Goal: Information Seeking & Learning: Learn about a topic

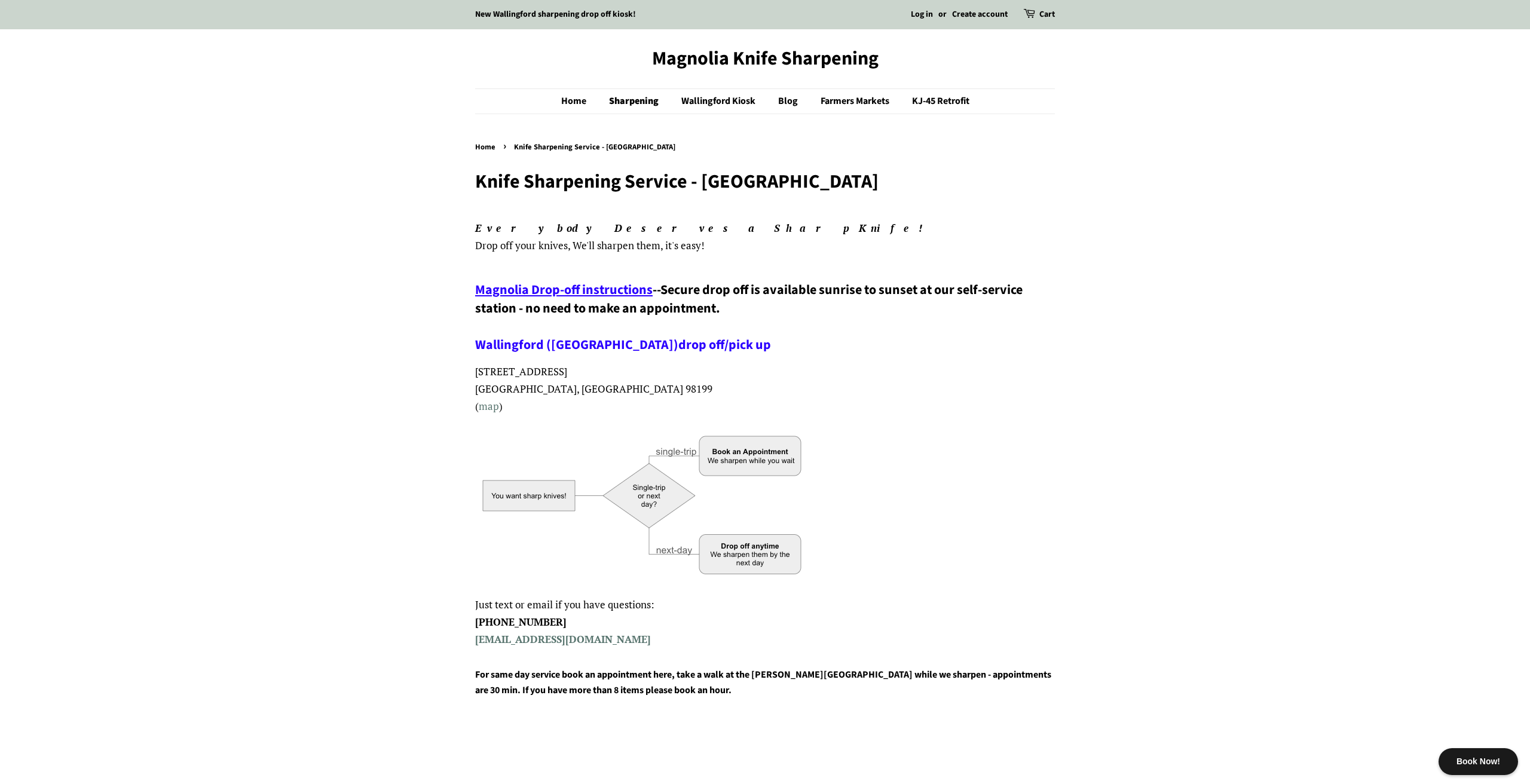
click at [661, 287] on span "--" at bounding box center [656, 289] width 8 height 19
click at [684, 286] on span "Secure drop off is available sunrise to sunset at our self-service station - no…" at bounding box center [749, 317] width 547 height 74
click at [686, 296] on span "Secure drop off is available sunrise to sunset at our self-service station - no…" at bounding box center [749, 317] width 547 height 74
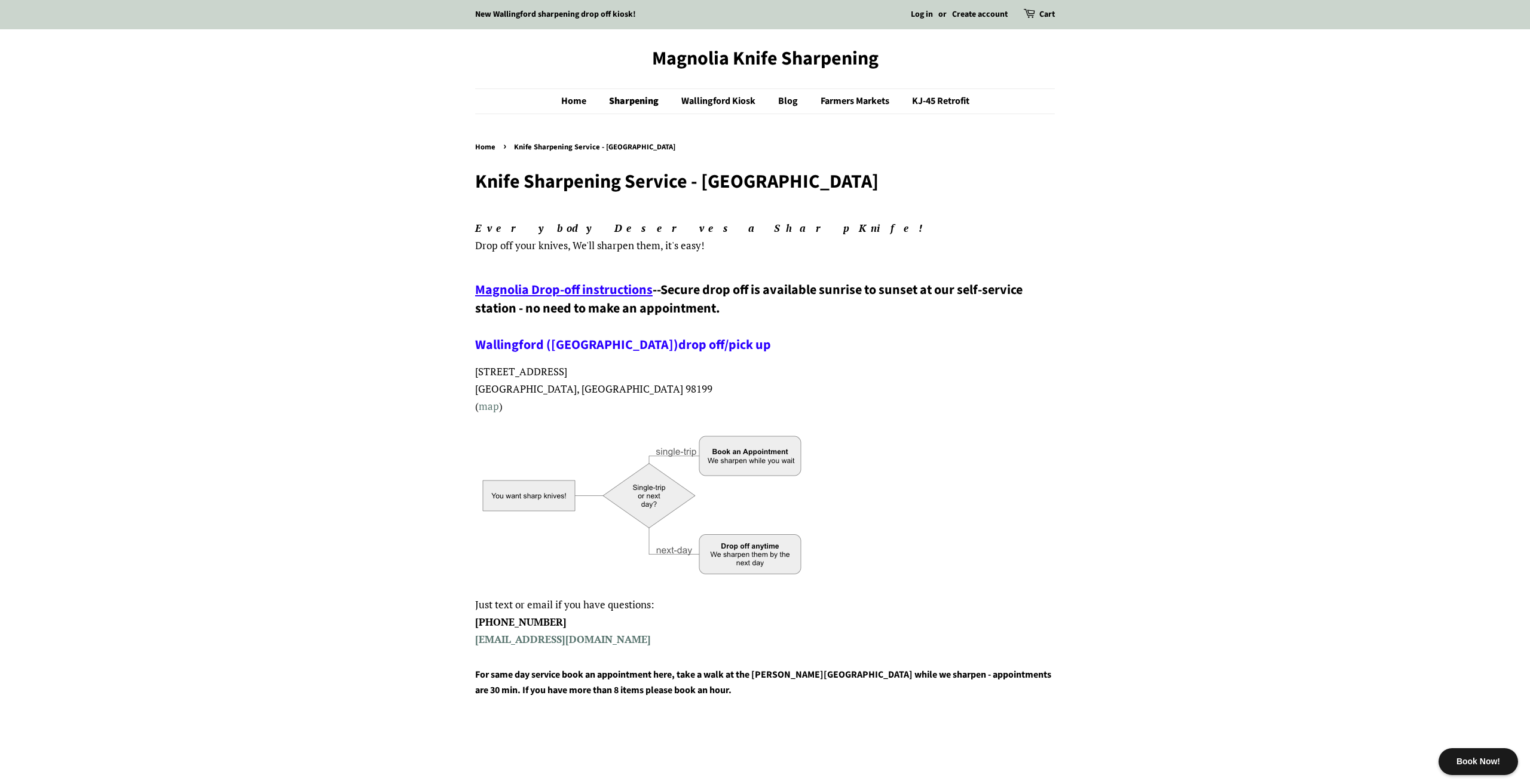
click at [589, 228] on em "Everybody Deserves a Sharp Knife!" at bounding box center [704, 228] width 458 height 14
click at [581, 184] on h1 "Knife Sharpening Service - [GEOGRAPHIC_DATA]" at bounding box center [765, 182] width 579 height 22
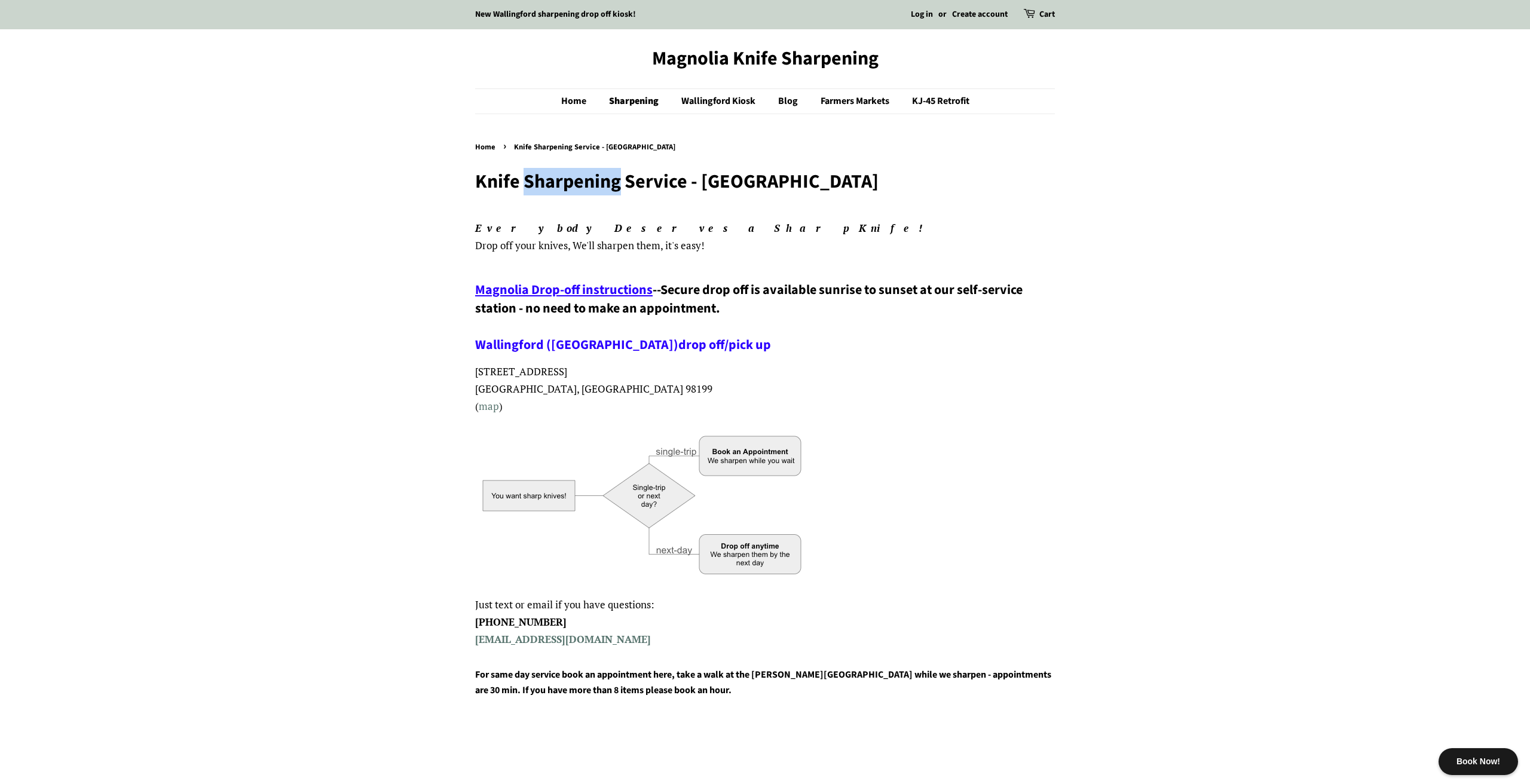
click at [581, 184] on h1 "Knife Sharpening Service - [GEOGRAPHIC_DATA]" at bounding box center [765, 182] width 579 height 22
